Goal: Find specific page/section: Find specific page/section

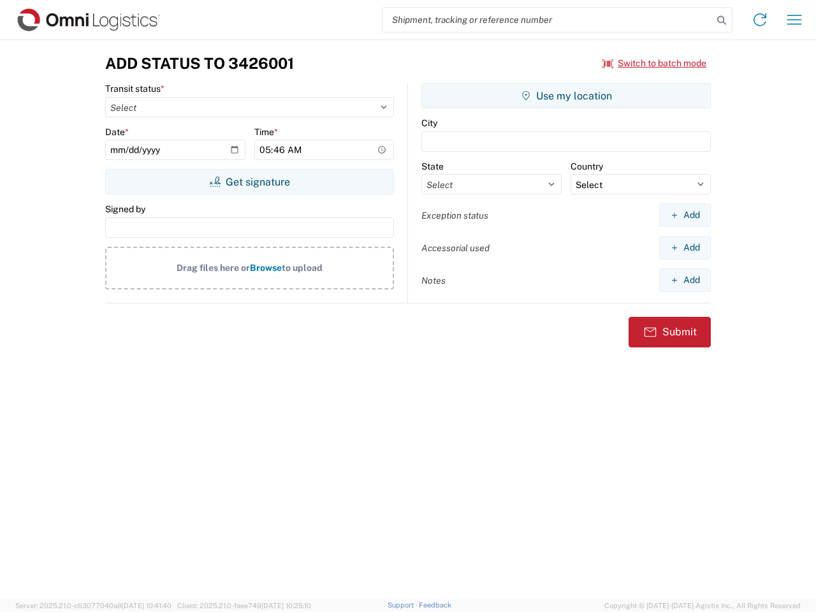
click at [547, 20] on input "search" at bounding box center [547, 20] width 330 height 24
click at [721, 20] on icon at bounding box center [721, 20] width 18 height 18
click at [759, 20] on icon at bounding box center [759, 20] width 20 height 20
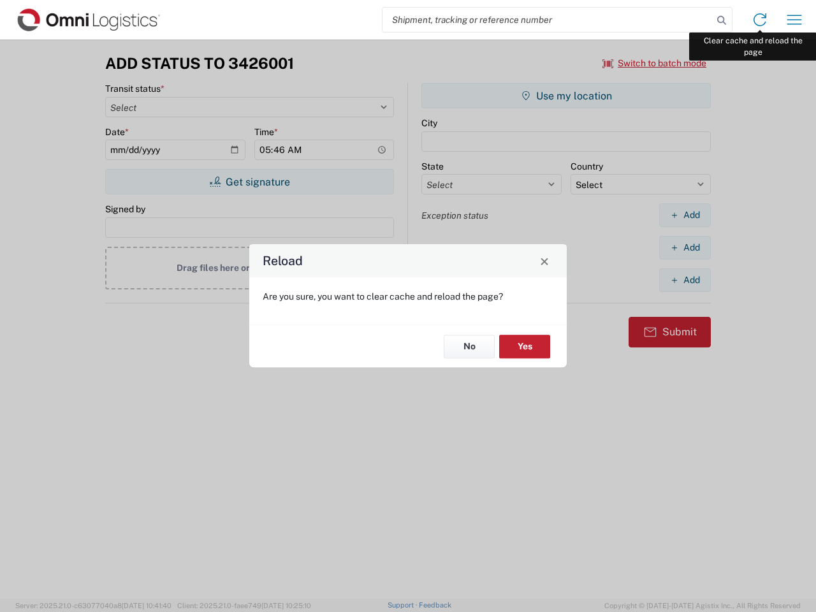
click at [794, 20] on div "Reload Are you sure, you want to clear cache and reload the page? No Yes" at bounding box center [408, 306] width 816 height 612
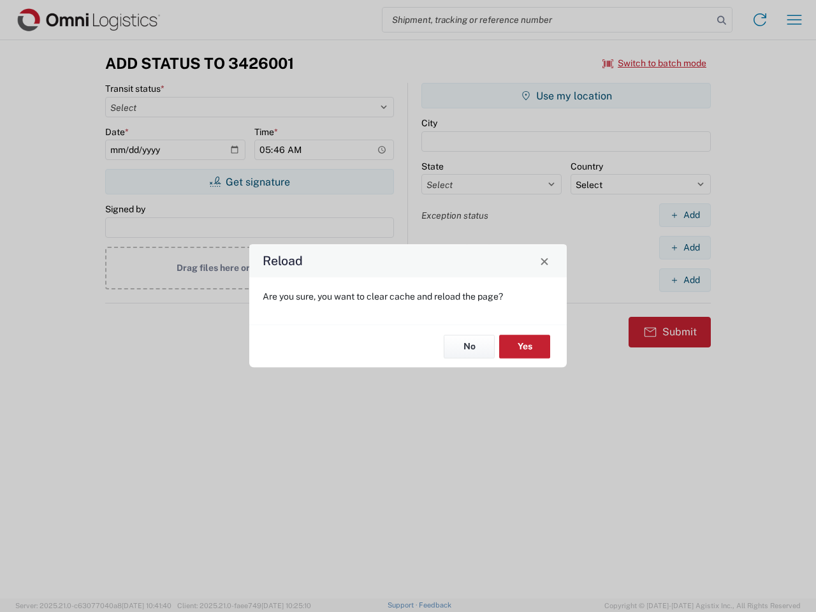
click at [654, 63] on div "Reload Are you sure, you want to clear cache and reload the page? No Yes" at bounding box center [408, 306] width 816 height 612
click at [249, 182] on div "Reload Are you sure, you want to clear cache and reload the page? No Yes" at bounding box center [408, 306] width 816 height 612
click at [566, 96] on div "Reload Are you sure, you want to clear cache and reload the page? No Yes" at bounding box center [408, 306] width 816 height 612
click at [684, 215] on div "Reload Are you sure, you want to clear cache and reload the page? No Yes" at bounding box center [408, 306] width 816 height 612
click at [684, 247] on div "Reload Are you sure, you want to clear cache and reload the page? No Yes" at bounding box center [408, 306] width 816 height 612
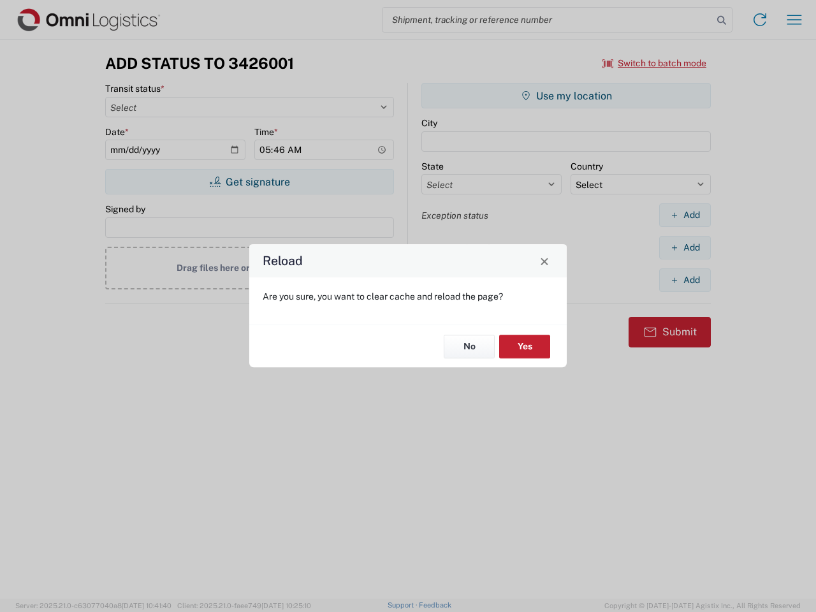
click at [684, 280] on div "Reload Are you sure, you want to clear cache and reload the page? No Yes" at bounding box center [408, 306] width 816 height 612
